Goal: Obtain resource: Obtain resource

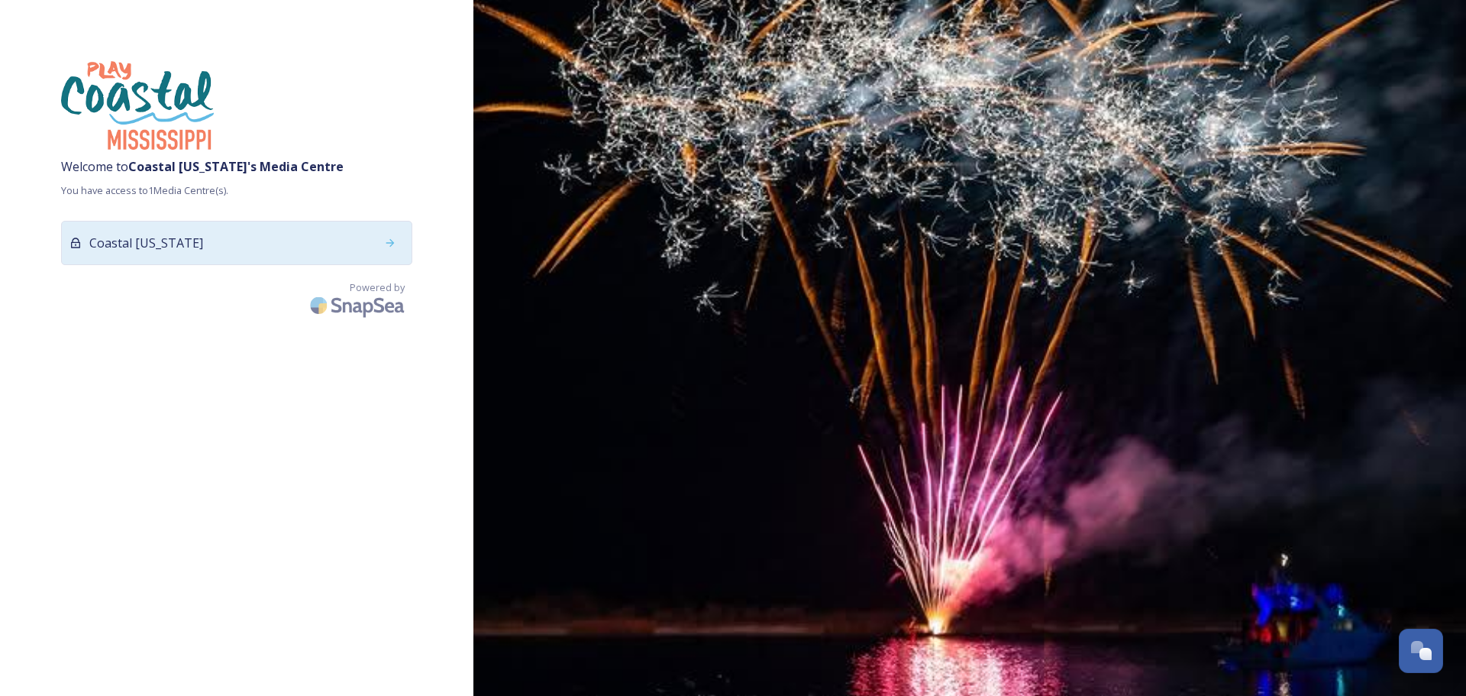
click at [176, 234] on span "Coastal [US_STATE]" at bounding box center [146, 243] width 114 height 18
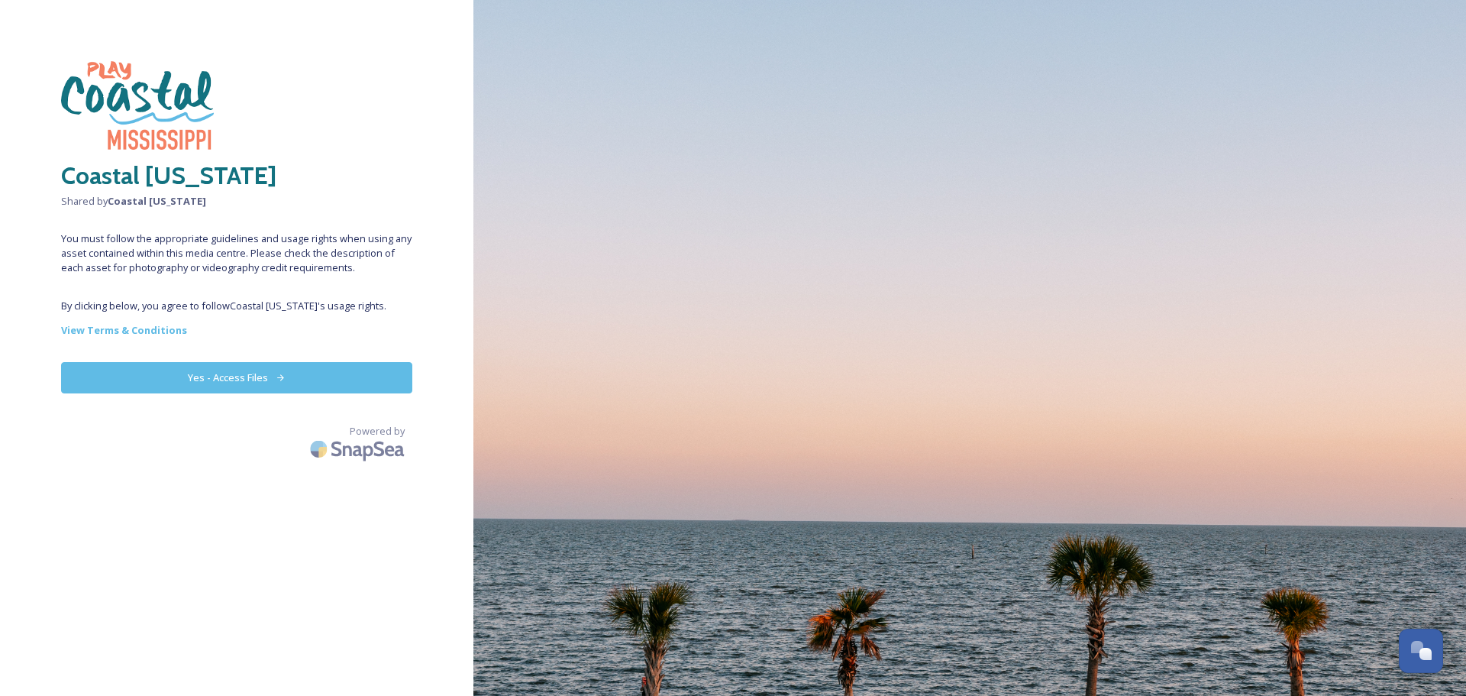
click at [234, 374] on button "Yes - Access Files" at bounding box center [236, 377] width 351 height 31
